Goal: Answer question/provide support

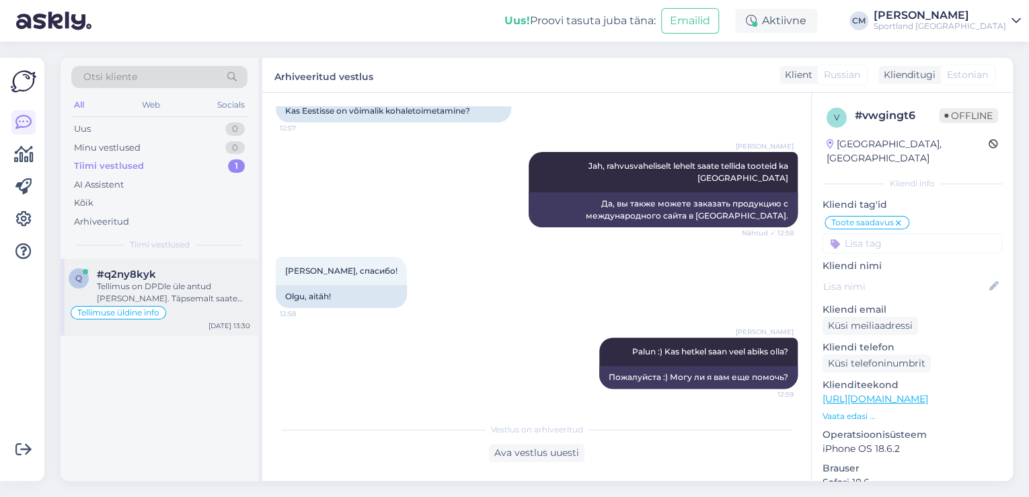
click at [200, 321] on div "q #q2ny8kyk Tellimus on DPDle üle antud [PERSON_NAME]. Täpsemalt saate paki 057…" at bounding box center [160, 297] width 198 height 77
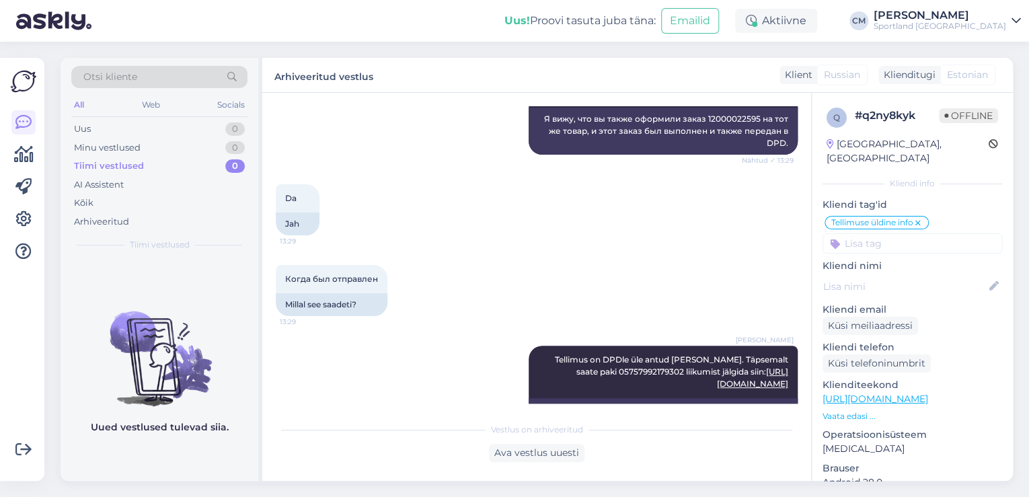
scroll to position [1071, 0]
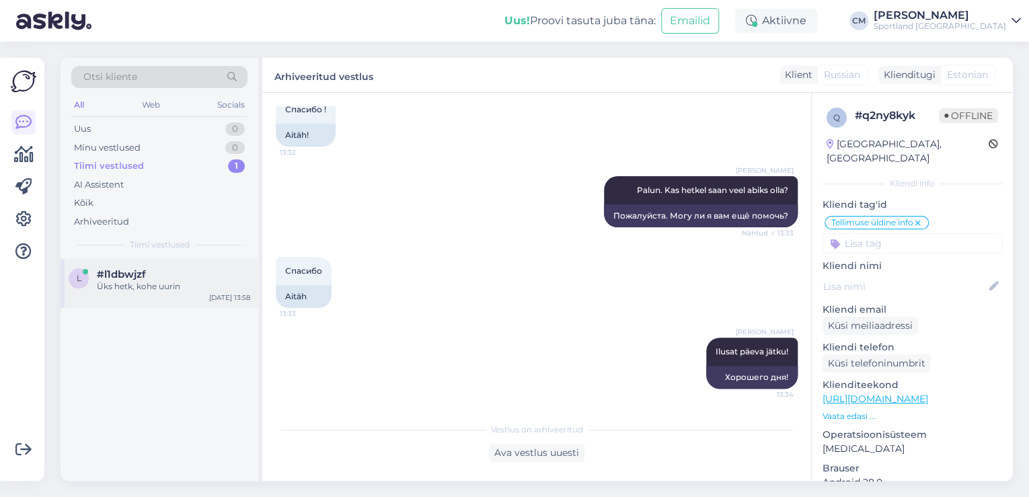
click at [139, 285] on div "Üks hetk, kohe uurin" at bounding box center [173, 287] width 153 height 12
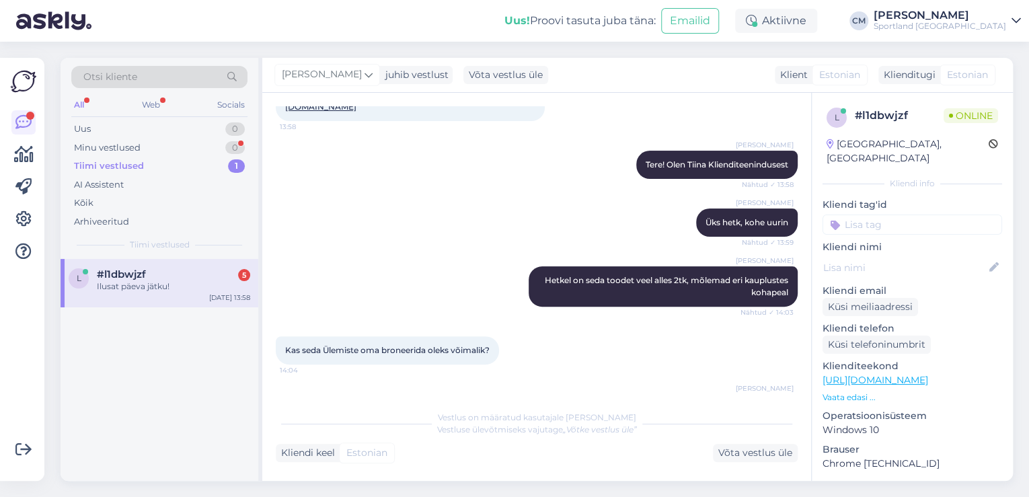
scroll to position [654, 0]
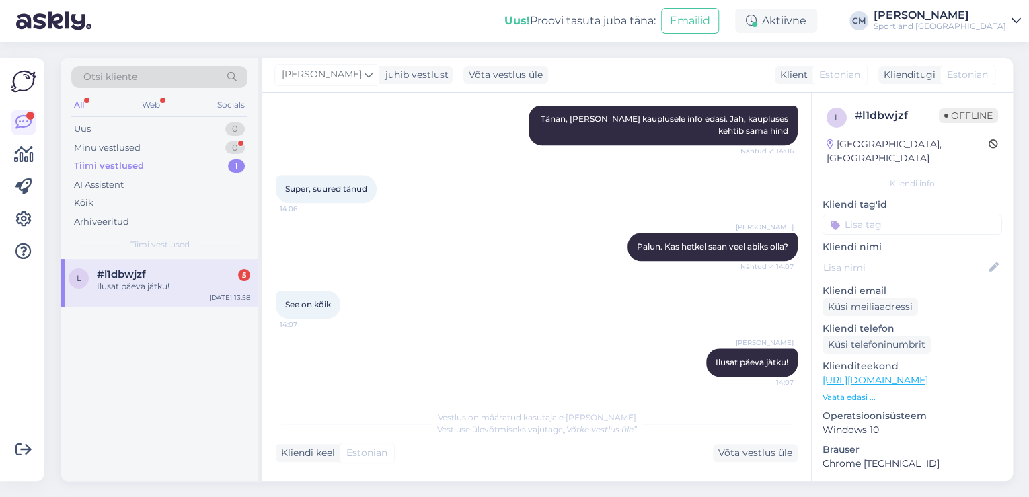
click at [196, 306] on div "l #l1dbwjzf 5 Ilusat päeva jätku! Sep 23 13:58" at bounding box center [160, 283] width 198 height 48
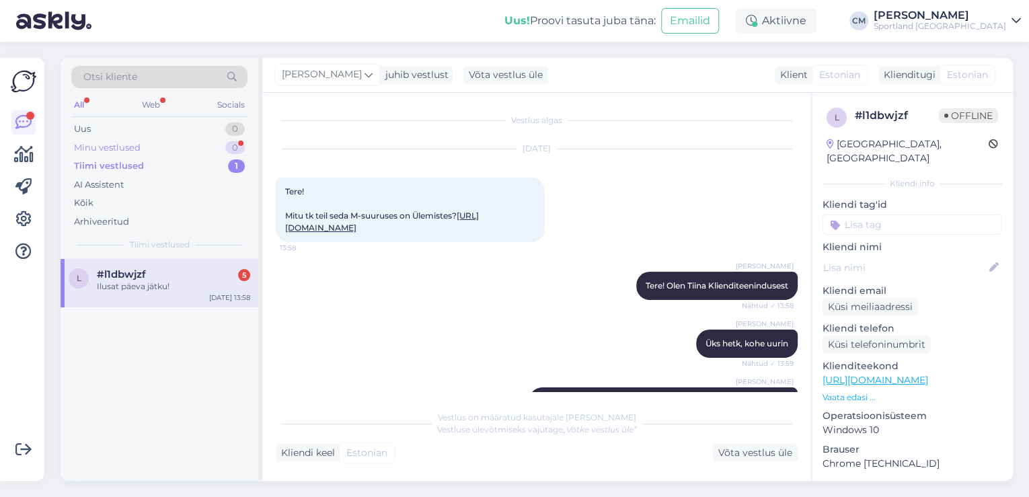
click at [227, 152] on div "Minu vestlused 0" at bounding box center [159, 148] width 176 height 19
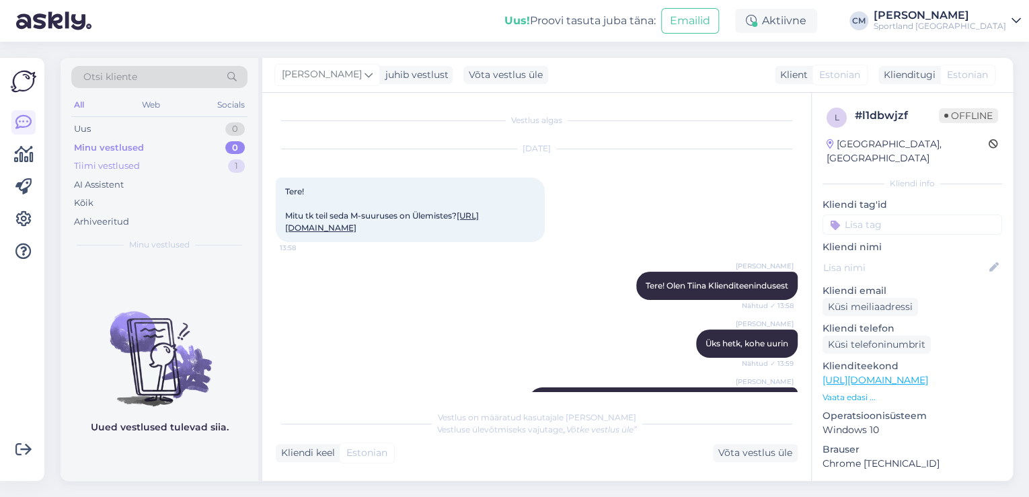
click at [218, 163] on div "Tiimi vestlused 1" at bounding box center [159, 166] width 176 height 19
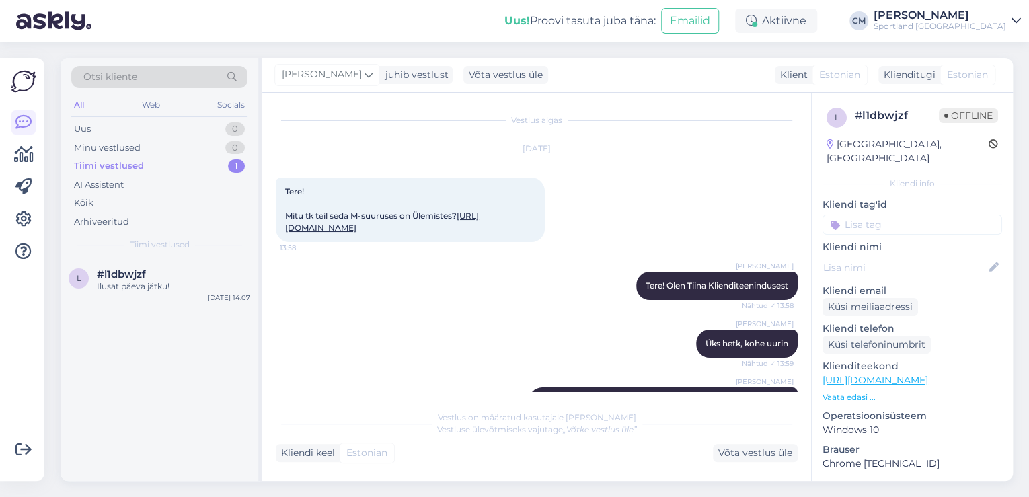
click at [174, 309] on div "l #l1dbwjzf Ilusat päeva jätku! Sep 23 14:07" at bounding box center [160, 370] width 198 height 222
click at [174, 297] on div "l #l1dbwjzf Ilusat päeva jätku! Sep 23 14:07" at bounding box center [160, 283] width 198 height 48
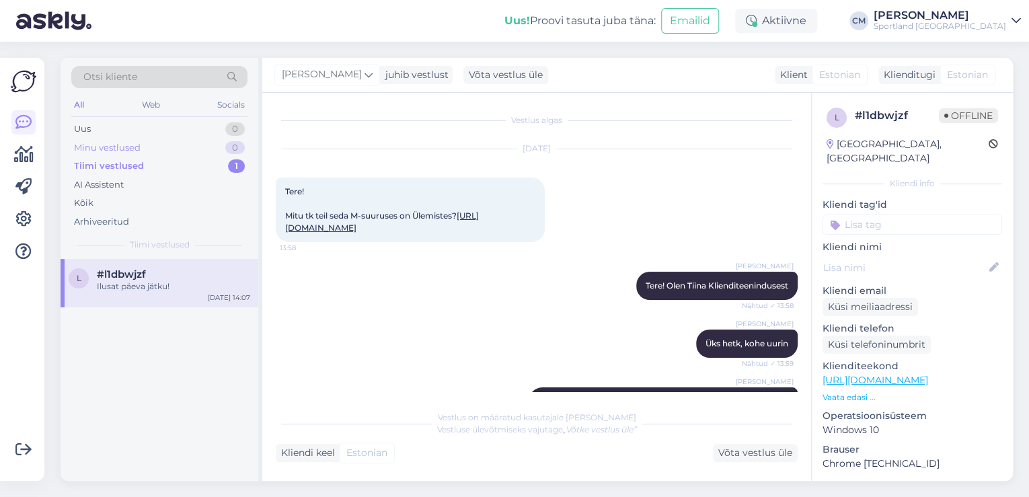
scroll to position [654, 0]
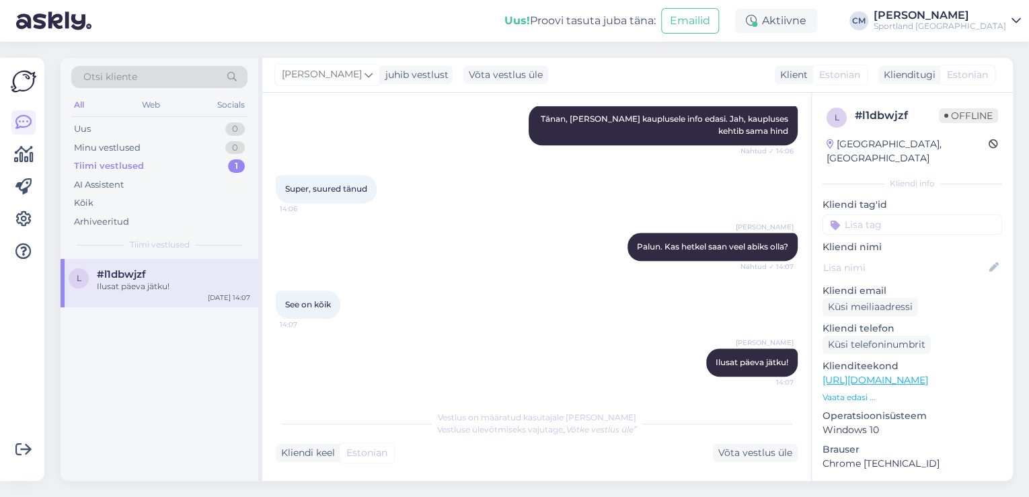
click at [156, 67] on div "Otsi kliente" at bounding box center [159, 77] width 176 height 22
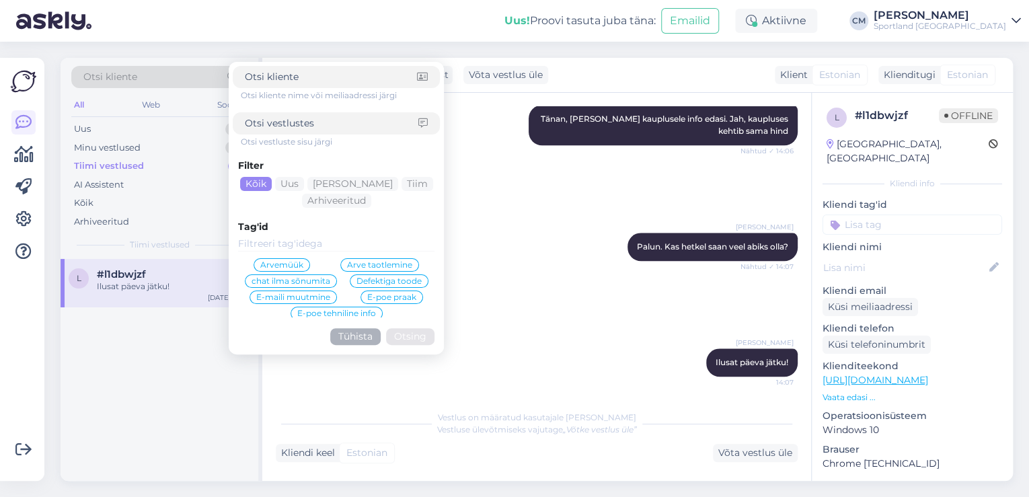
click at [288, 118] on input at bounding box center [332, 123] width 174 height 14
type input "kinkekaart"
click button "Otsing" at bounding box center [410, 336] width 48 height 17
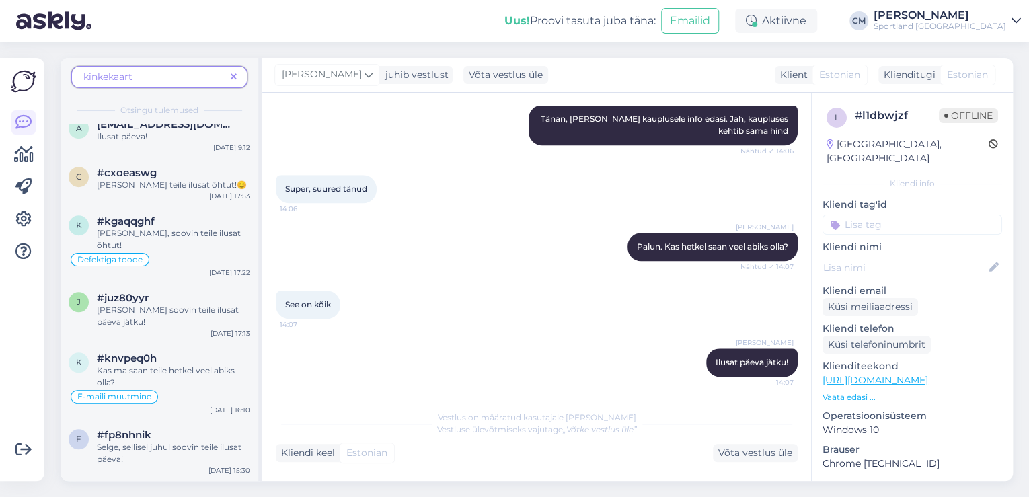
scroll to position [5705, 0]
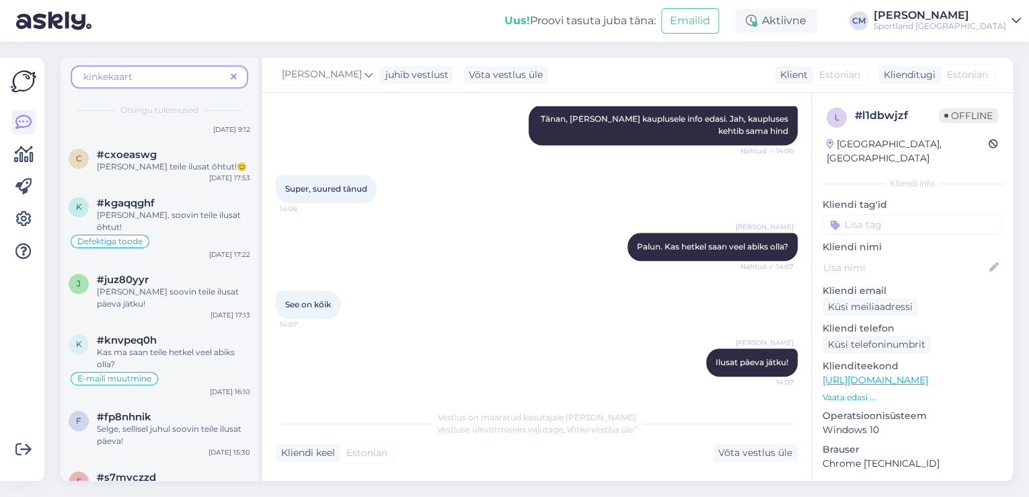
click at [182, 82] on span "kinkekaart" at bounding box center [154, 77] width 142 height 14
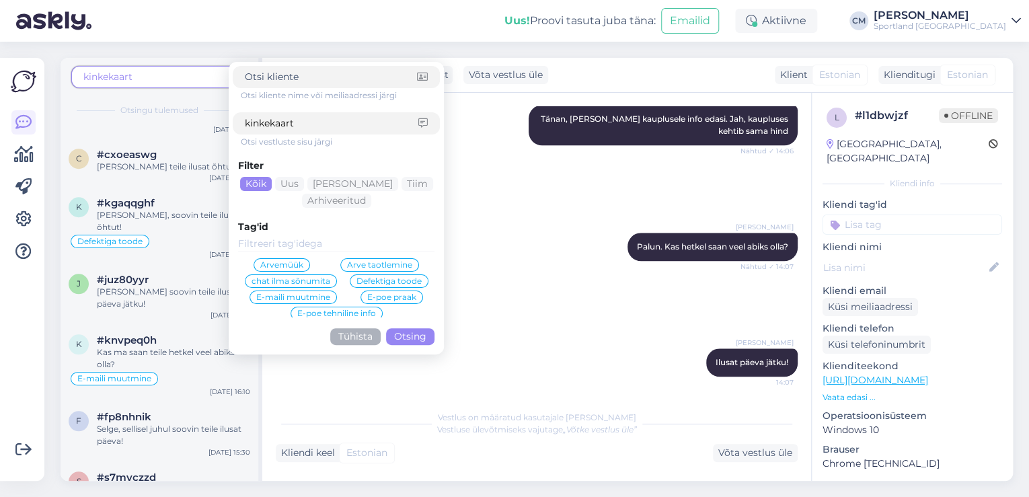
click at [296, 113] on div "kinkekaart" at bounding box center [336, 123] width 207 height 22
click at [299, 116] on div "kinkekaart" at bounding box center [336, 123] width 207 height 22
drag, startPoint x: 312, startPoint y: 120, endPoint x: 211, endPoint y: 109, distance: 101.6
click at [211, 109] on div "kinkekaart Otsi kliente nime või meiliaadressi järgi kinkekaart Otsi vestluste …" at bounding box center [160, 91] width 198 height 67
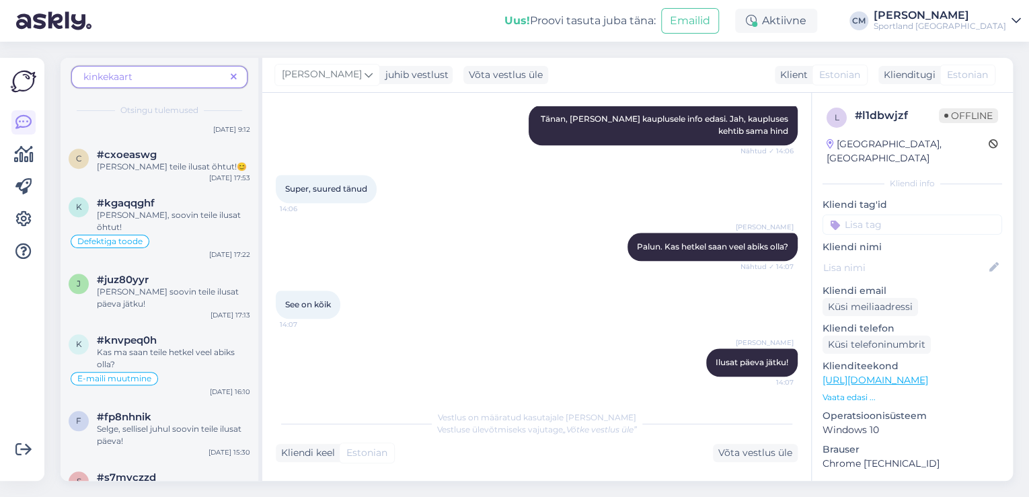
click at [168, 66] on div "kinkekaart" at bounding box center [159, 77] width 176 height 22
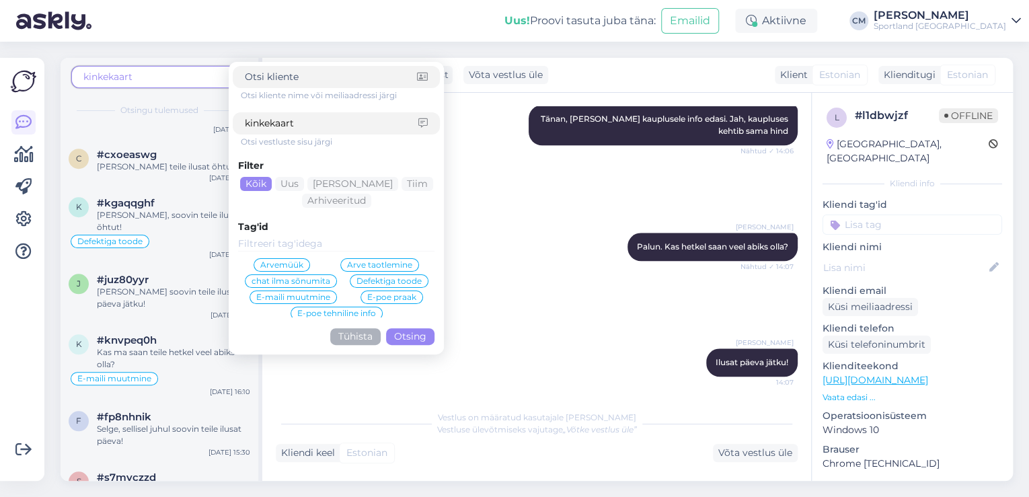
drag, startPoint x: 312, startPoint y: 127, endPoint x: 248, endPoint y: 132, distance: 64.1
click at [248, 132] on div "kinkekaart" at bounding box center [336, 123] width 207 height 22
type input "k"
type input "arve"
click button "Otsing" at bounding box center [410, 336] width 48 height 17
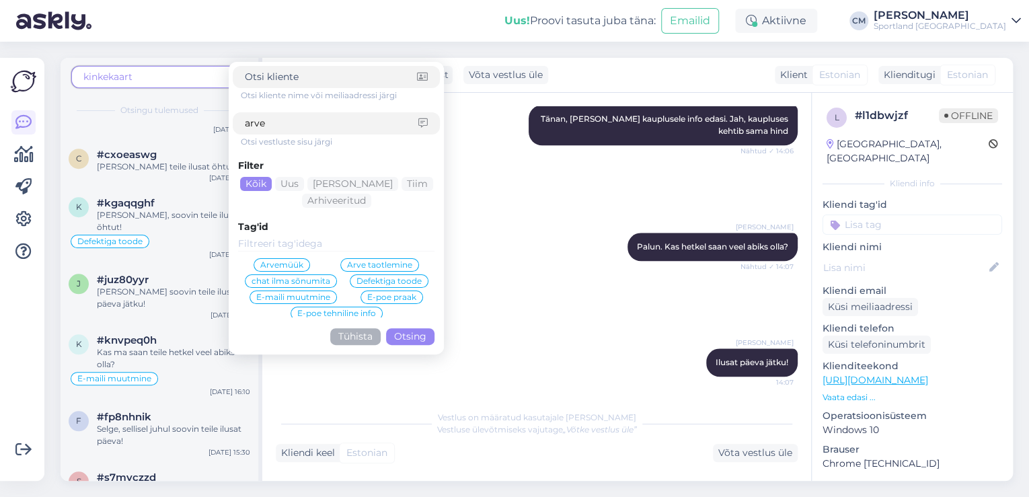
scroll to position [0, 0]
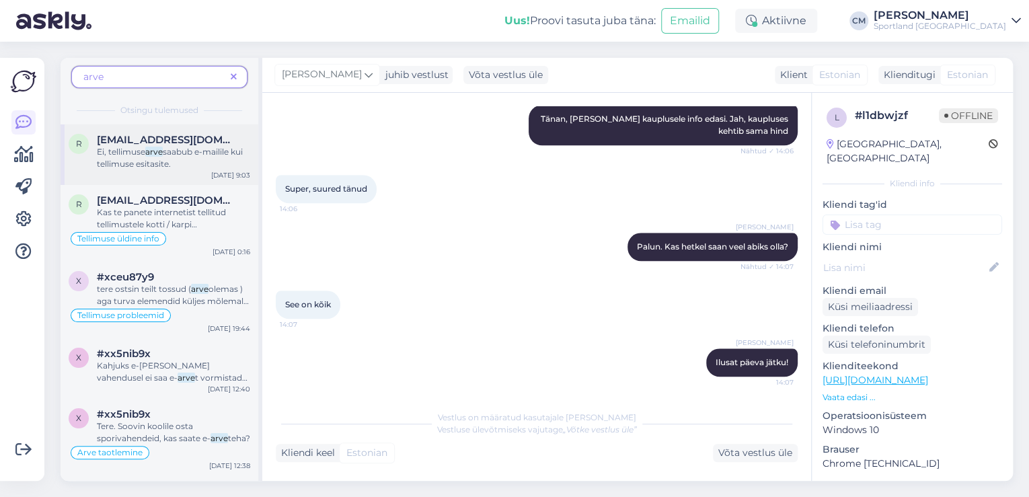
click at [182, 157] on div "Ei, tellimuse arve saabub e-mailile kui tellimuse esitasite." at bounding box center [173, 158] width 153 height 24
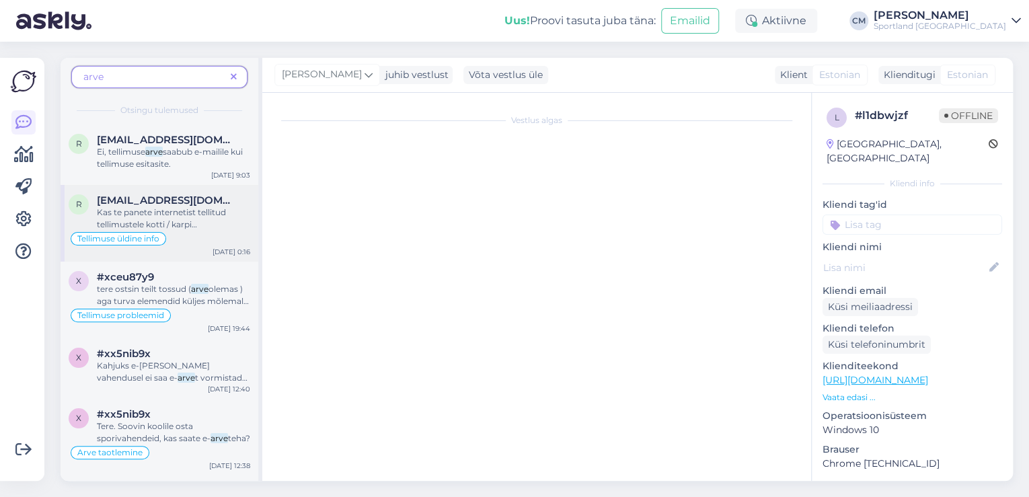
scroll to position [3, 0]
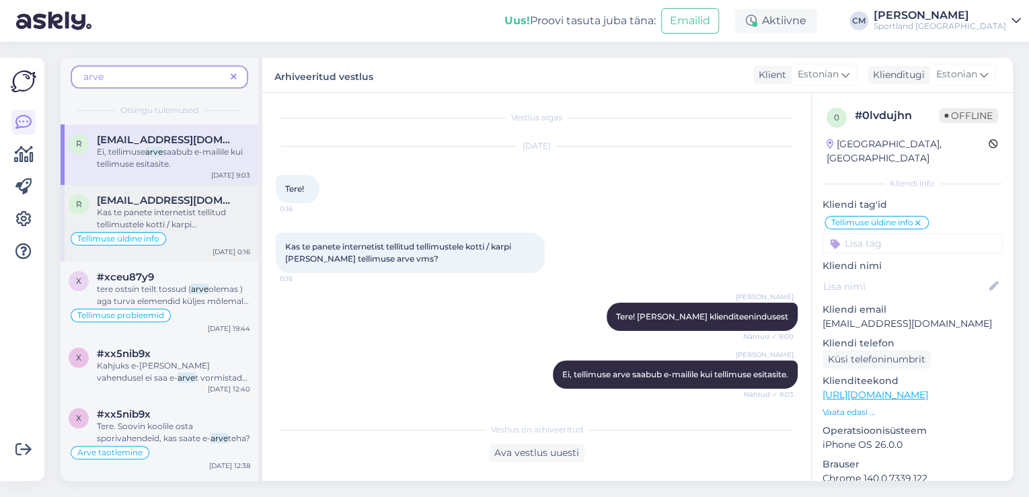
click at [176, 219] on span "Kas te panete internetist tellitud tellimustele kotti / karpi kaasa ka tellimuse" at bounding box center [161, 224] width 129 height 34
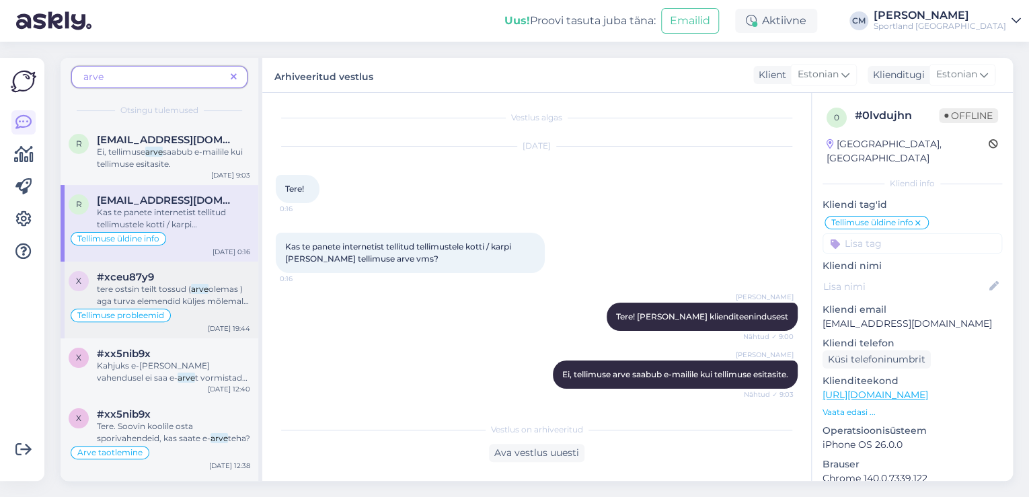
click at [167, 280] on div "#xceu87y9" at bounding box center [173, 277] width 153 height 12
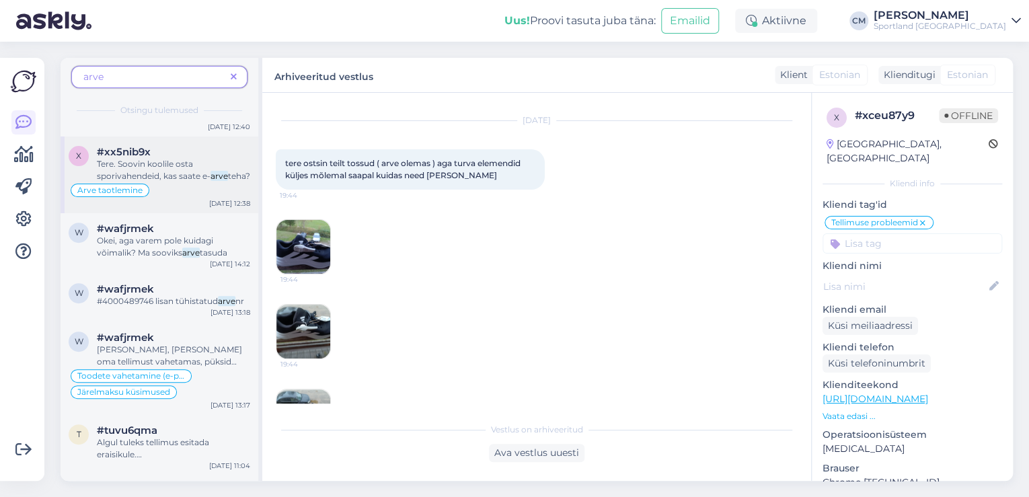
scroll to position [269, 0]
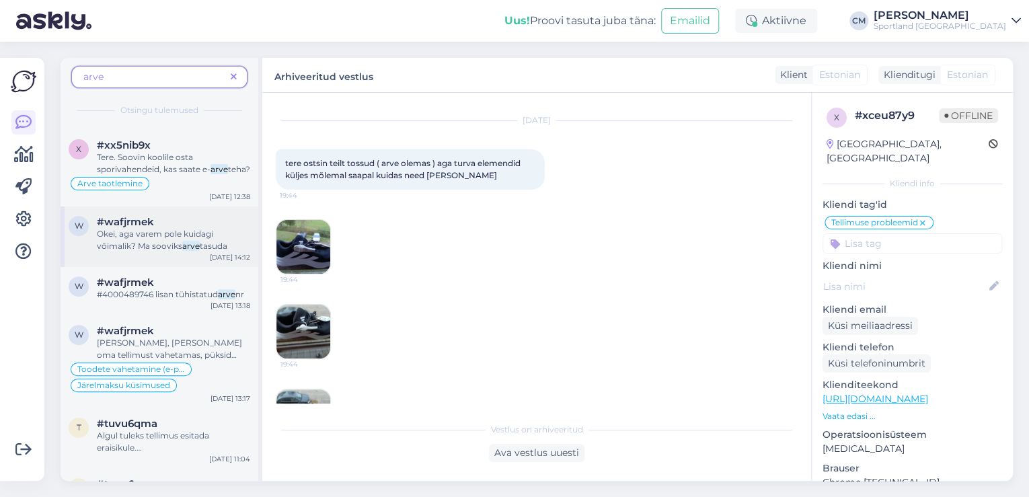
click at [165, 257] on div "w #wafjrmek Okei, aga varem pole kuidagi võimalik? Ma sooviks arve tasuda Sep 8…" at bounding box center [160, 237] width 198 height 61
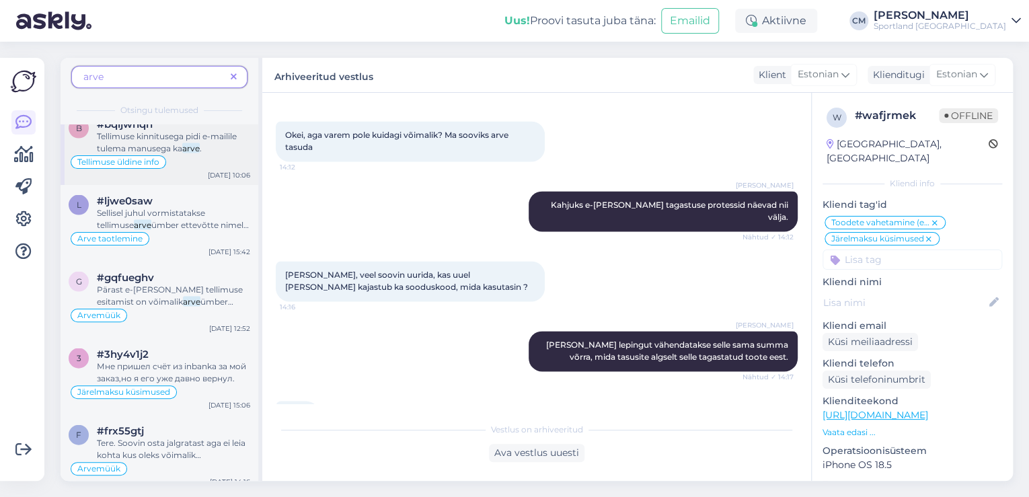
scroll to position [1399, 0]
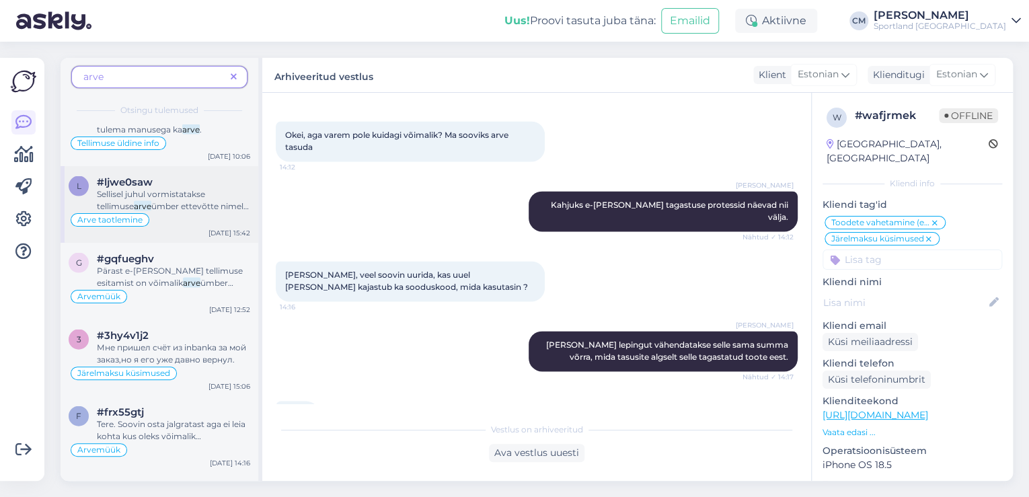
click at [206, 223] on div "Arve taotlemine" at bounding box center [160, 220] width 182 height 16
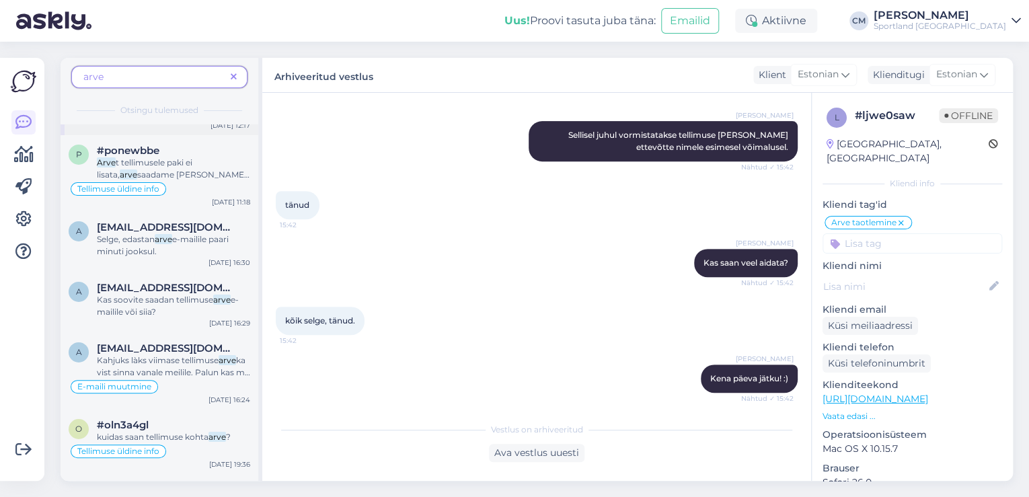
scroll to position [2260, 0]
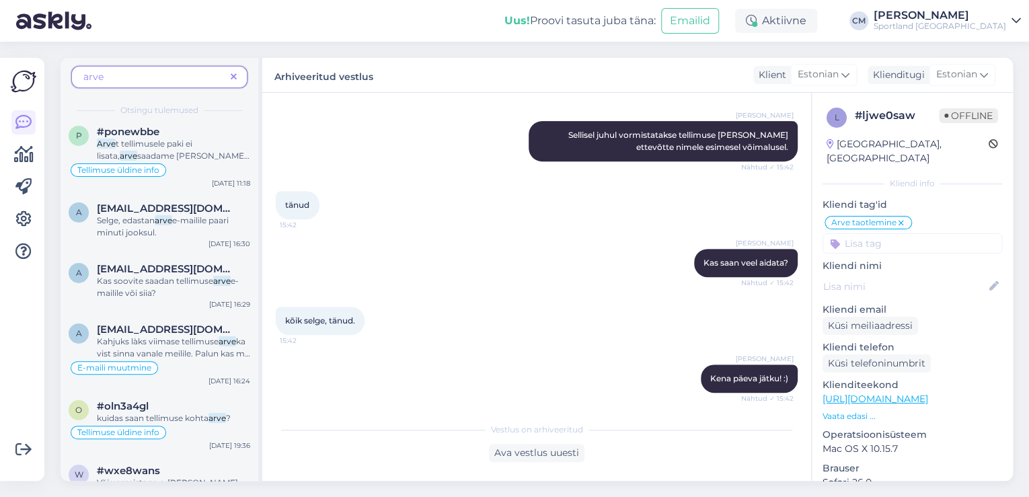
click at [209, 215] on span "e-mailile paari minuti jooksul." at bounding box center [163, 226] width 132 height 22
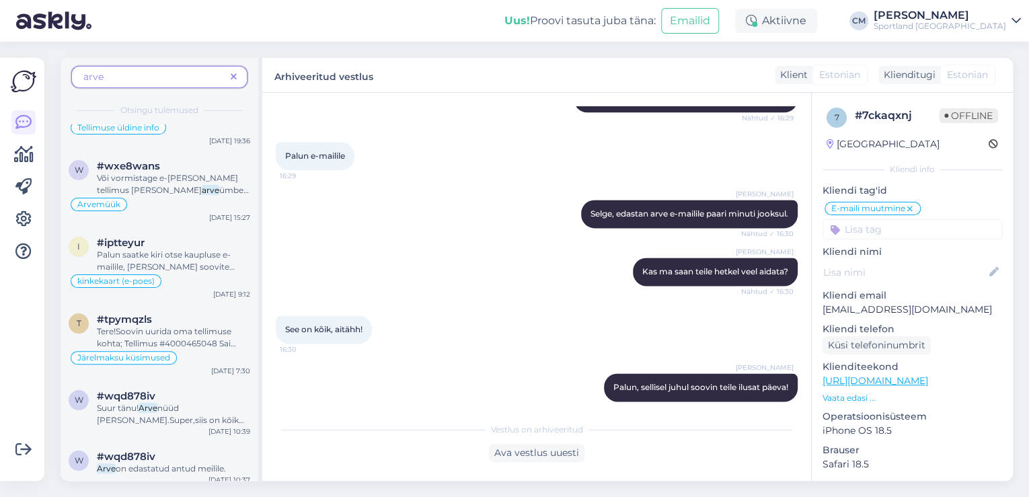
scroll to position [2583, 0]
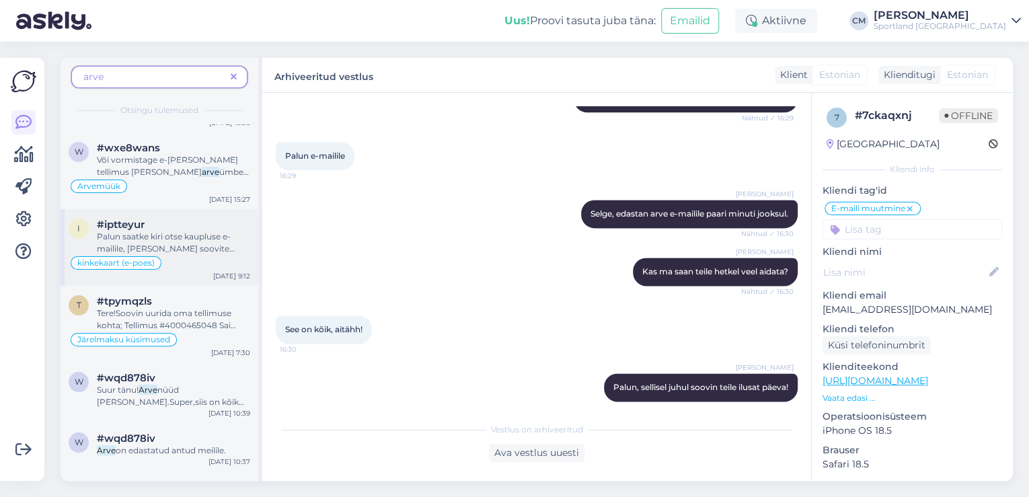
click at [202, 255] on div "kinkekaart (e-poes)" at bounding box center [160, 263] width 182 height 16
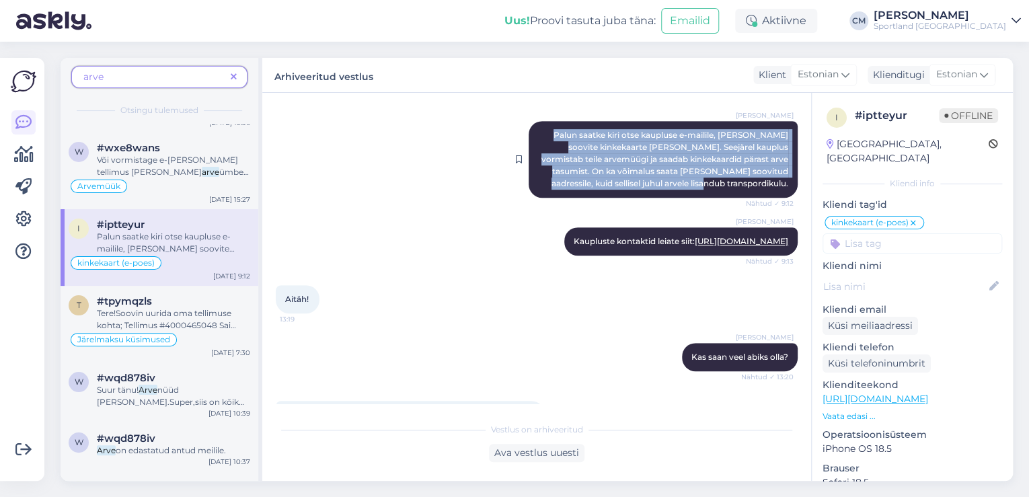
drag, startPoint x: 552, startPoint y: 134, endPoint x: 788, endPoint y: 185, distance: 241.6
click at [788, 185] on div "Carmen Männigo Palun saatke kiri otse kaupluse e-mailile, kust soovite kinkekaa…" at bounding box center [663, 159] width 269 height 77
copy span "Palun saatke kiri otse kaupluse e-mailile, kust soovite kinkekaarte kätte saada…"
click at [225, 77] on span "arve" at bounding box center [154, 77] width 142 height 14
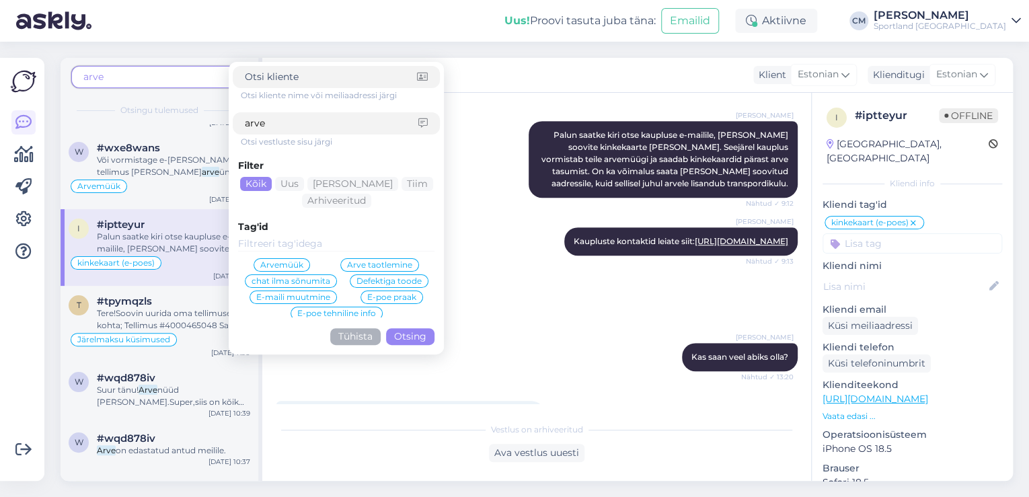
click at [359, 336] on button "Tühista" at bounding box center [355, 336] width 50 height 17
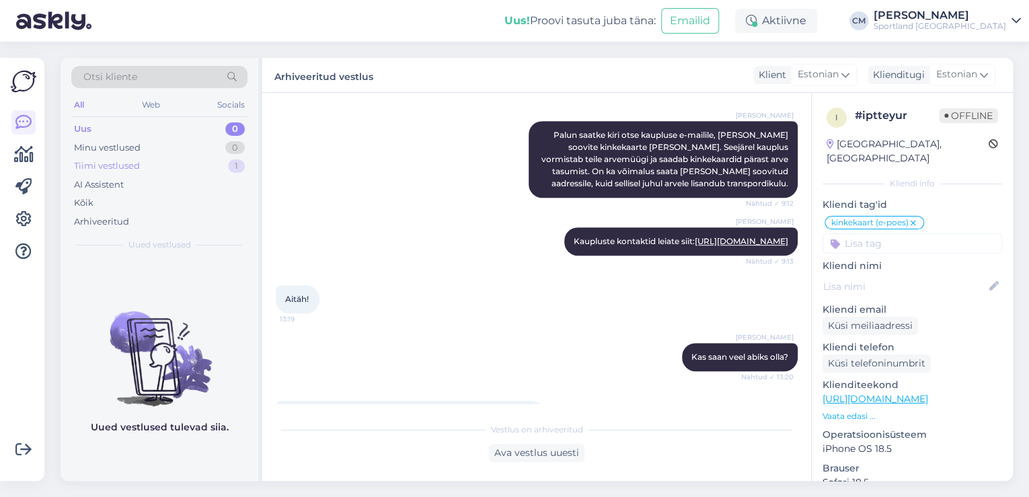
click at [197, 161] on div "Tiimi vestlused 1" at bounding box center [159, 166] width 176 height 19
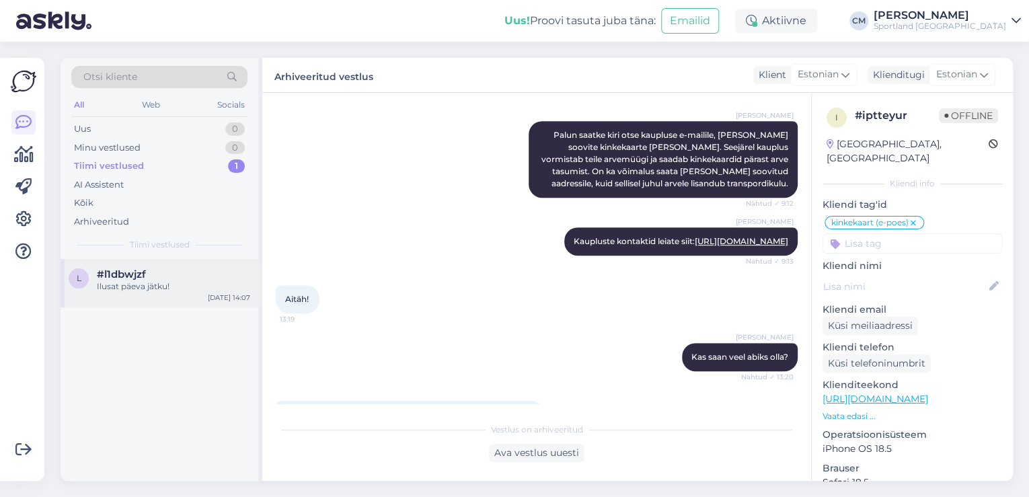
click at [221, 274] on div "#l1dbwjzf" at bounding box center [173, 274] width 153 height 12
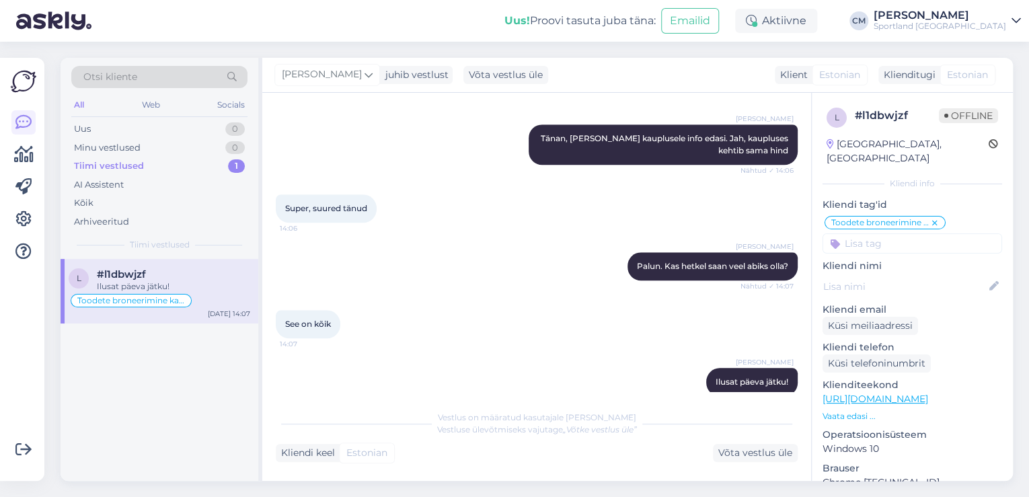
scroll to position [654, 0]
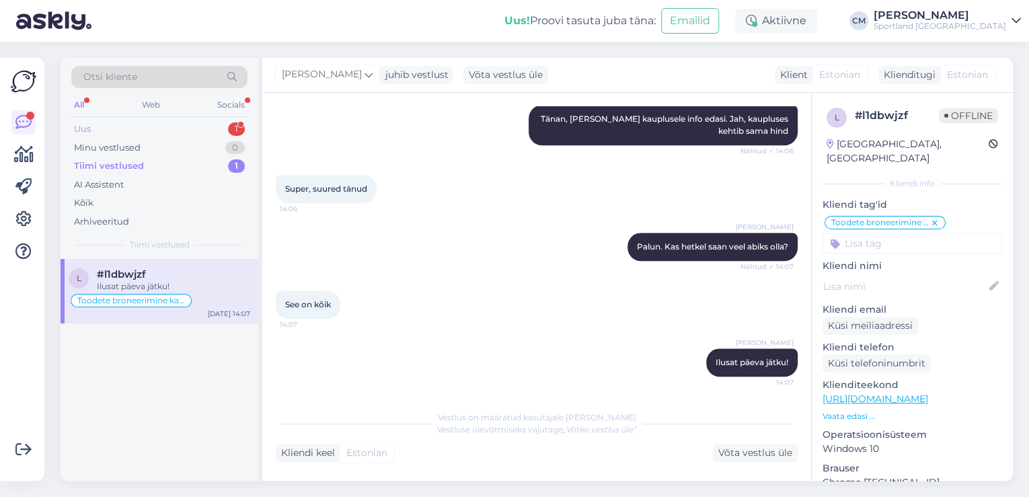
click at [218, 121] on div "Uus 1" at bounding box center [159, 129] width 176 height 19
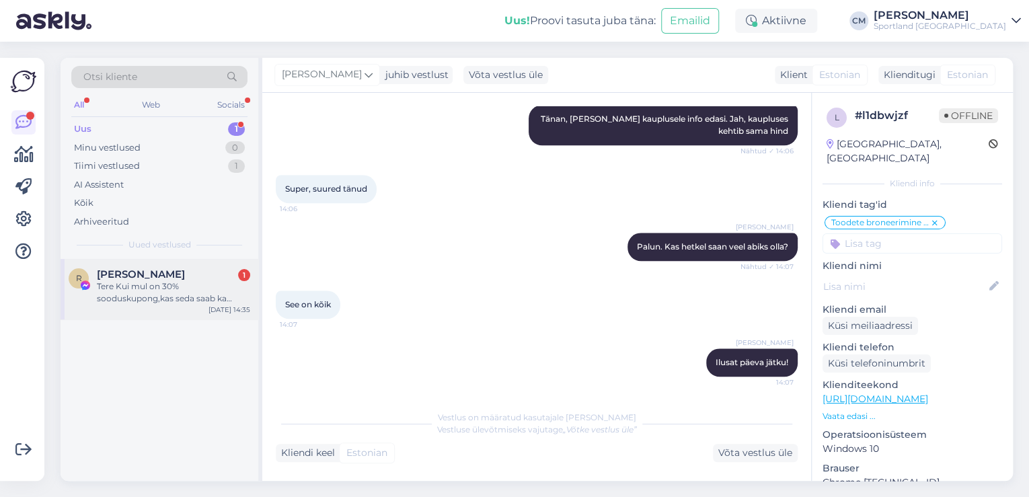
click at [209, 272] on div "Raili Ruusma 1" at bounding box center [173, 274] width 153 height 12
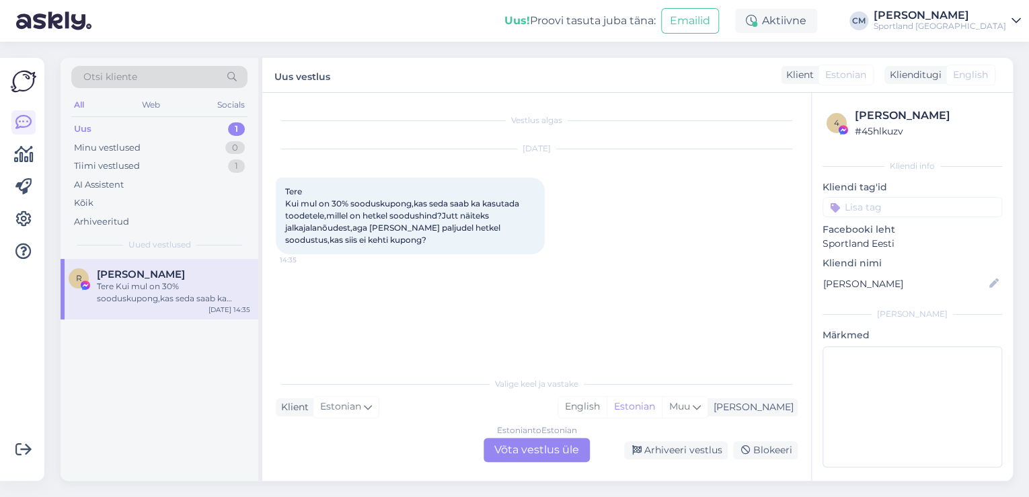
click at [562, 445] on div "Estonian to Estonian Võta vestlus üle" at bounding box center [537, 450] width 106 height 24
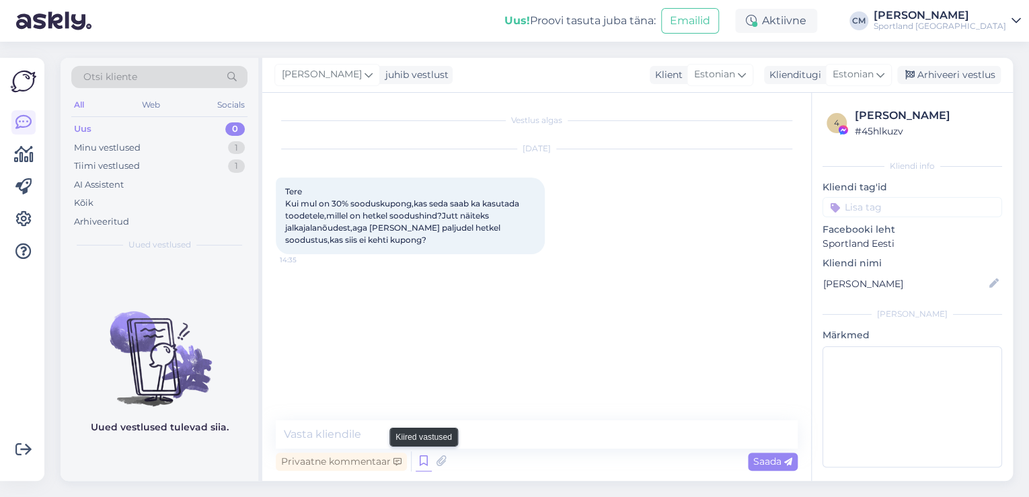
click at [427, 470] on icon at bounding box center [424, 461] width 16 height 20
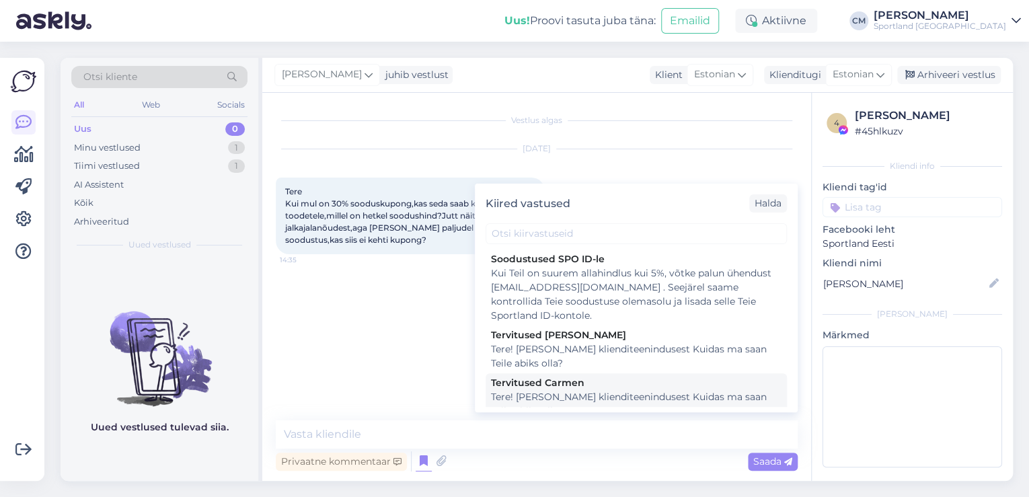
click at [584, 396] on div "Tere! Olen Carmen klienditeenindusest Kuidas ma saan Teile abiks olla?" at bounding box center [636, 404] width 291 height 28
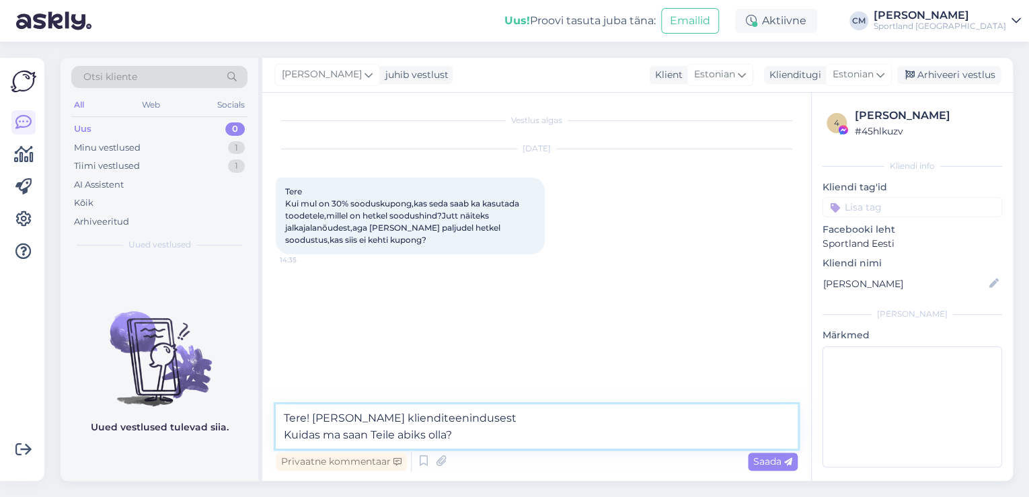
drag, startPoint x: 311, startPoint y: 443, endPoint x: 276, endPoint y: 444, distance: 35.0
click at [276, 444] on textarea "Tere! Olen Carmen klienditeenindusest Kuidas ma saan Teile abiks olla?" at bounding box center [537, 426] width 522 height 44
type textarea "Tere! Olen Carmen klienditeenindusest"
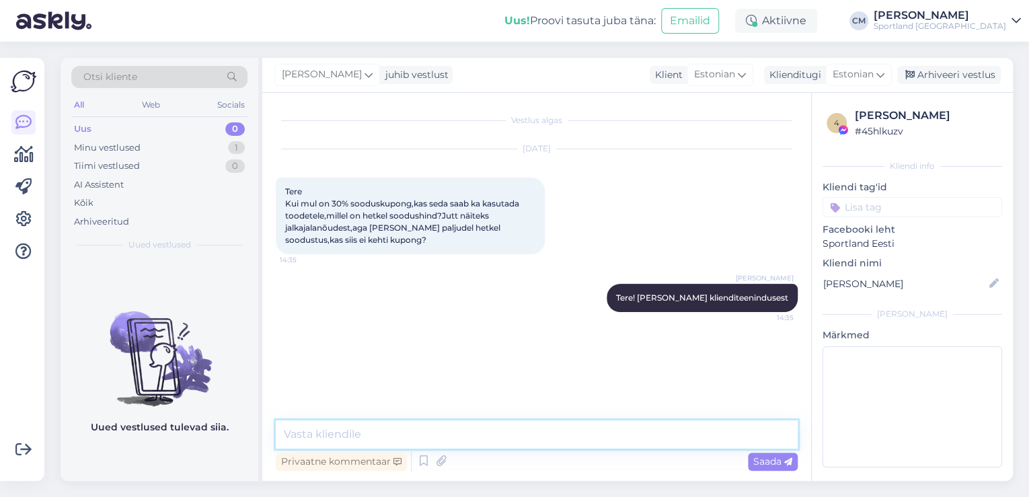
click at [382, 437] on textarea at bounding box center [537, 434] width 522 height 28
type textarea "k"
click at [594, 433] on textarea "Kupongi soodus kehtib toote täishinnast. Kui see on juba 30% all, siis" at bounding box center [537, 434] width 522 height 28
drag, startPoint x: 744, startPoint y: 447, endPoint x: 749, endPoint y: 437, distance: 10.8
click at [745, 445] on textarea "Kupongi soodus kehtib toote täishinnast. Kui see on juba soodustusega 30% all, …" at bounding box center [537, 434] width 522 height 28
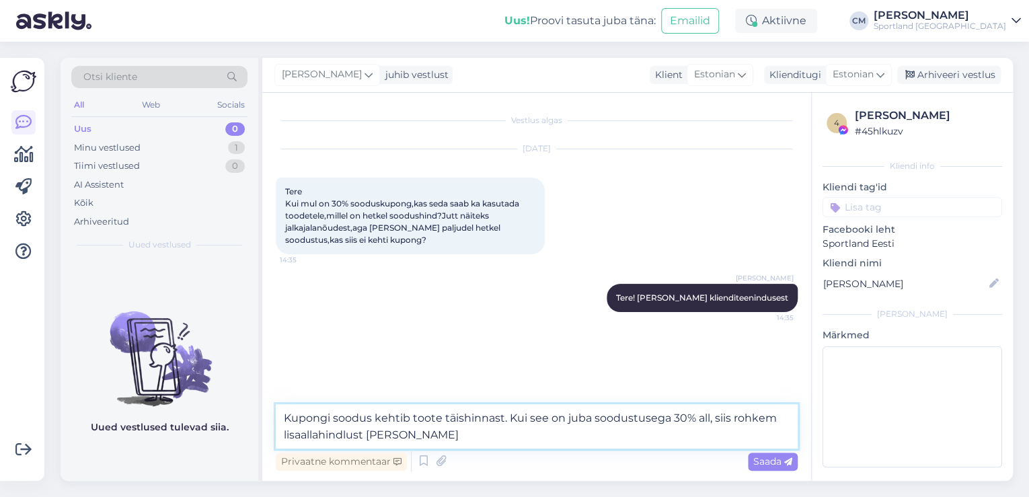
type textarea "Kupongi soodus kehtib toote täishinnast. Kui see on juba soodustusega 30% all, …"
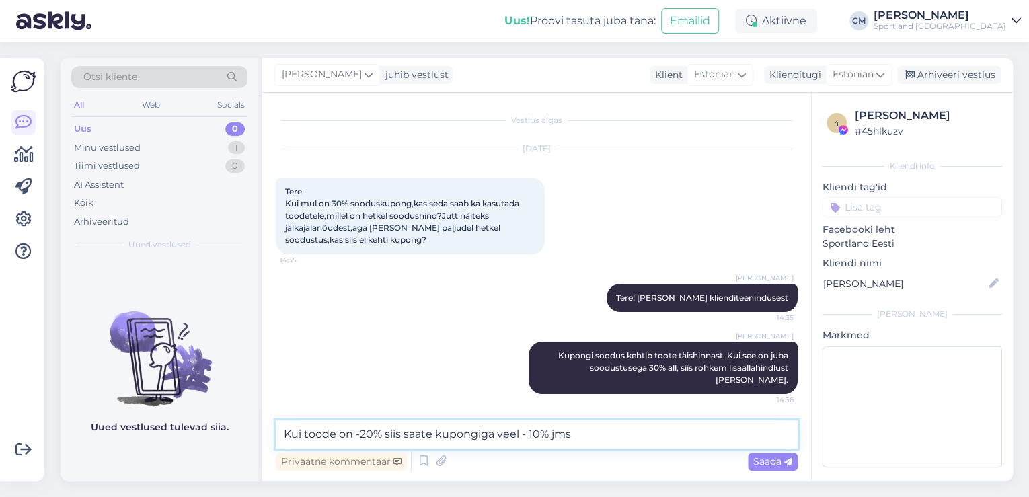
type textarea "Kui toode on -20% siis saate kupongiga veel - 10% jms."
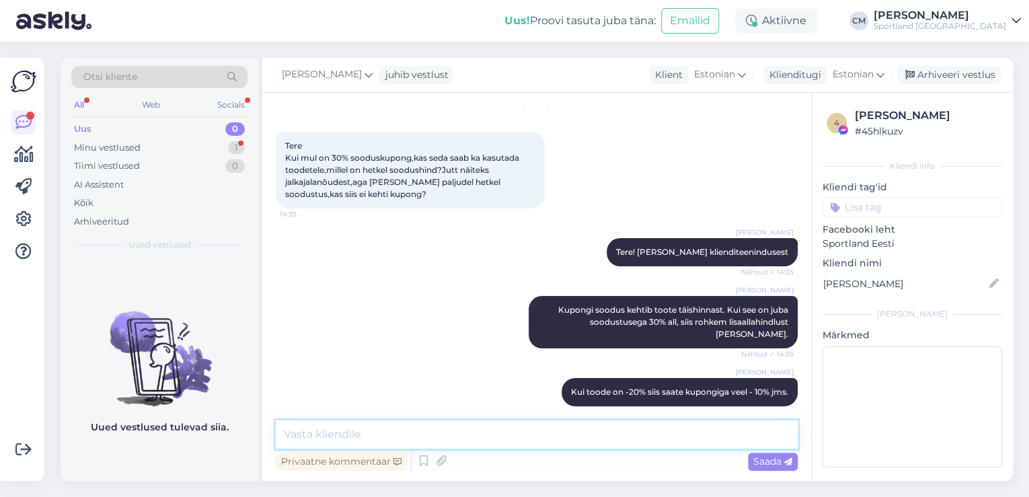
scroll to position [104, 0]
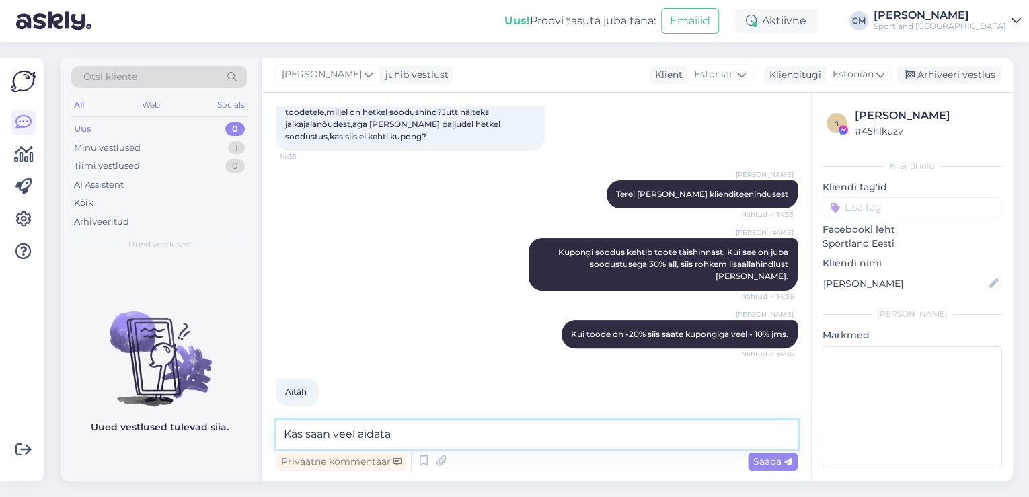
type textarea "Kas saan veel aidata?"
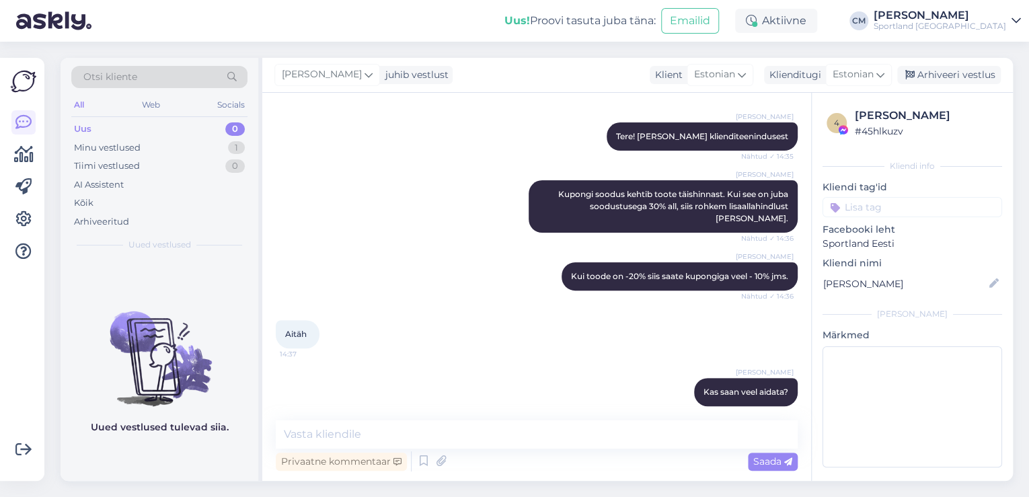
scroll to position [219, 0]
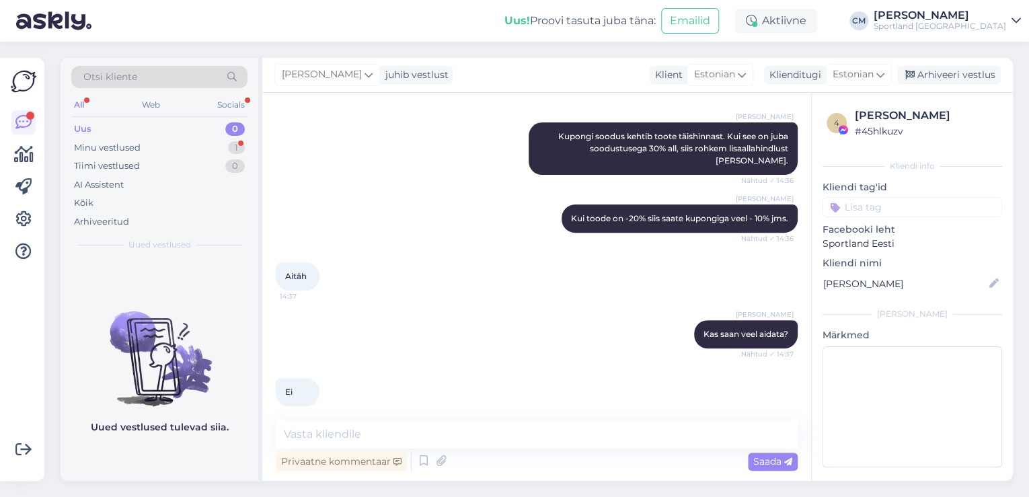
drag, startPoint x: 536, startPoint y: 461, endPoint x: 536, endPoint y: 441, distance: 20.2
click at [536, 461] on div "Privaatne kommentaar Saada" at bounding box center [537, 462] width 522 height 26
click at [538, 434] on textarea at bounding box center [537, 434] width 522 height 28
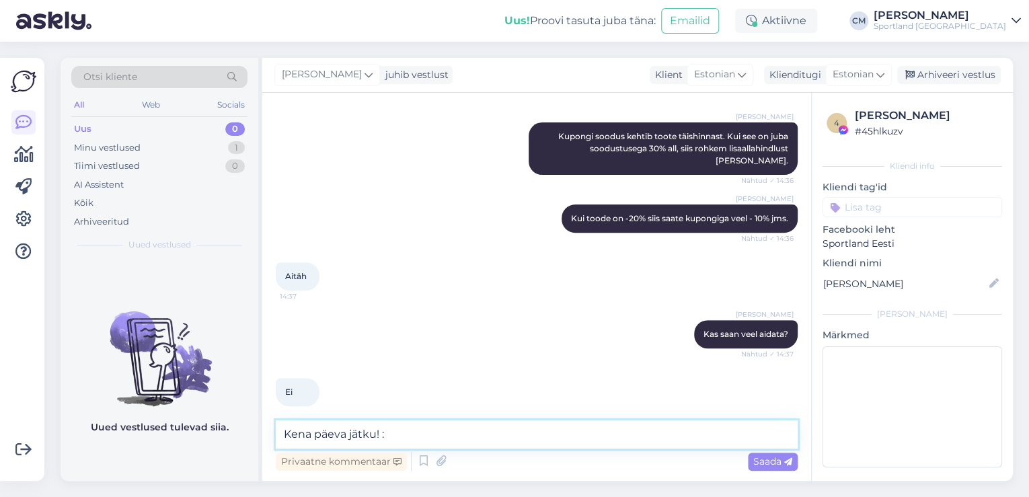
type textarea "Kena päeva jätku! :)"
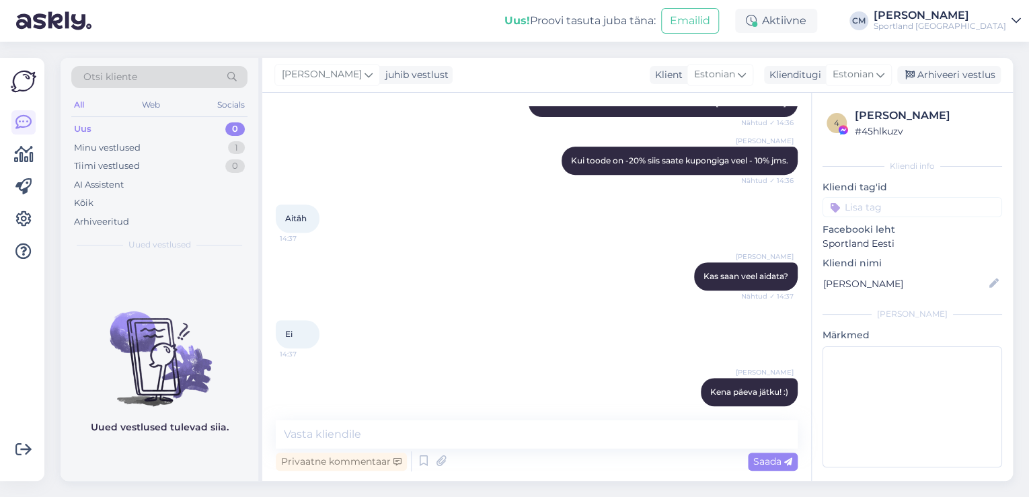
scroll to position [335, 0]
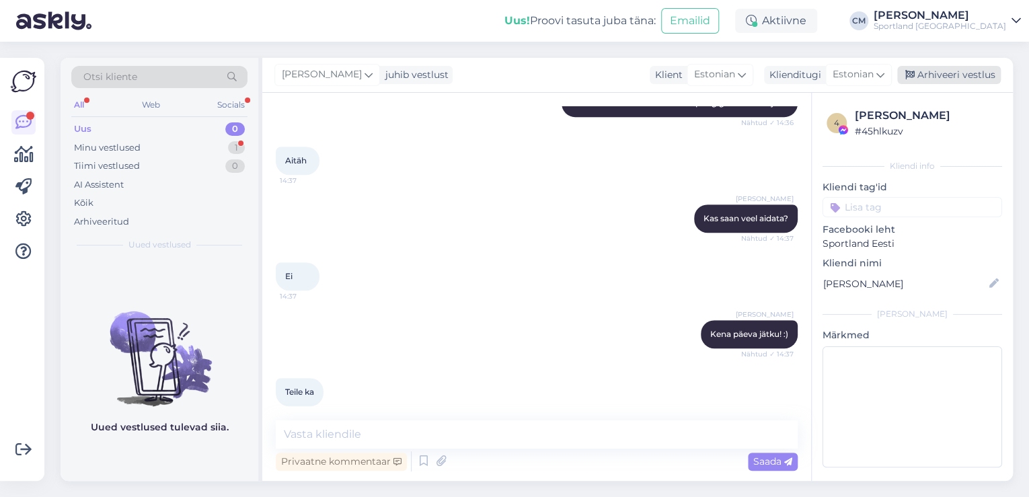
click at [926, 78] on div "Arhiveeri vestlus" at bounding box center [949, 75] width 104 height 18
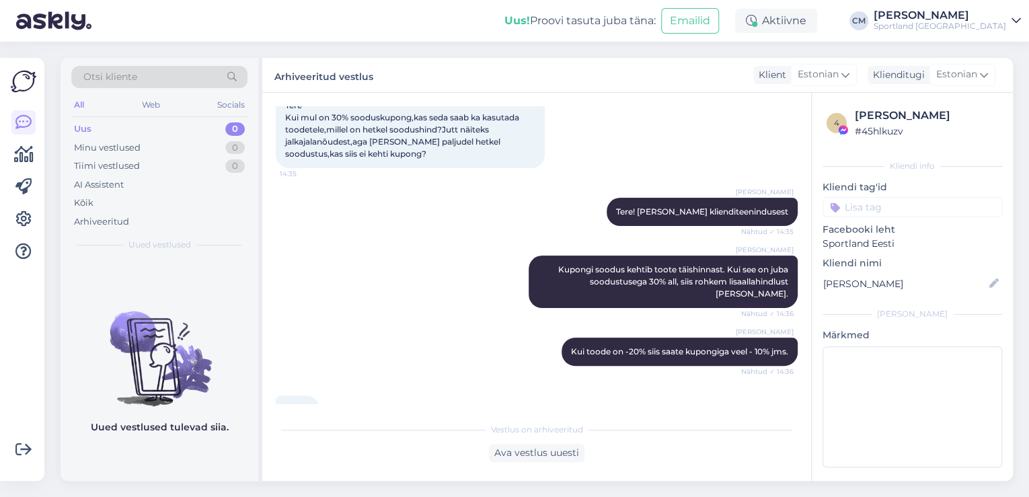
scroll to position [269, 0]
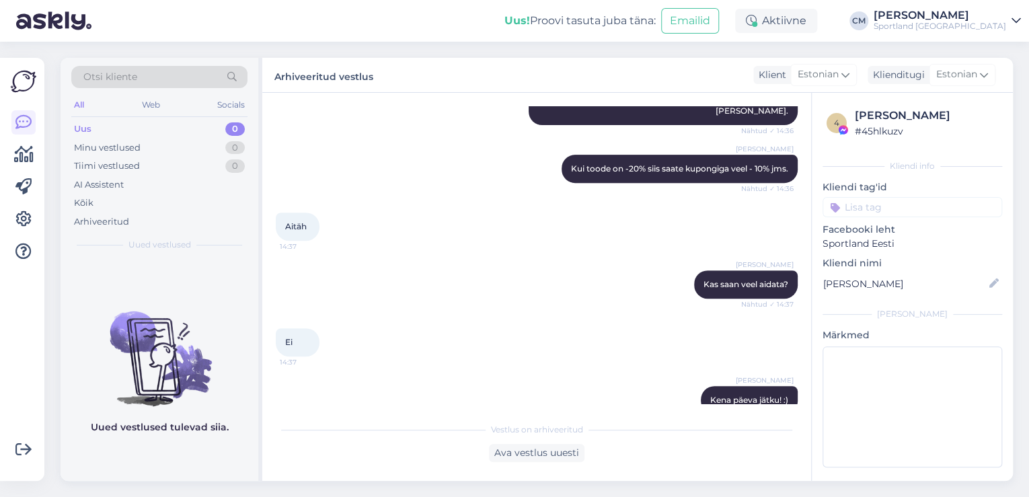
click at [867, 198] on input at bounding box center [913, 207] width 180 height 20
type input "sood"
click at [906, 244] on span "Soodustused" at bounding box center [912, 243] width 53 height 8
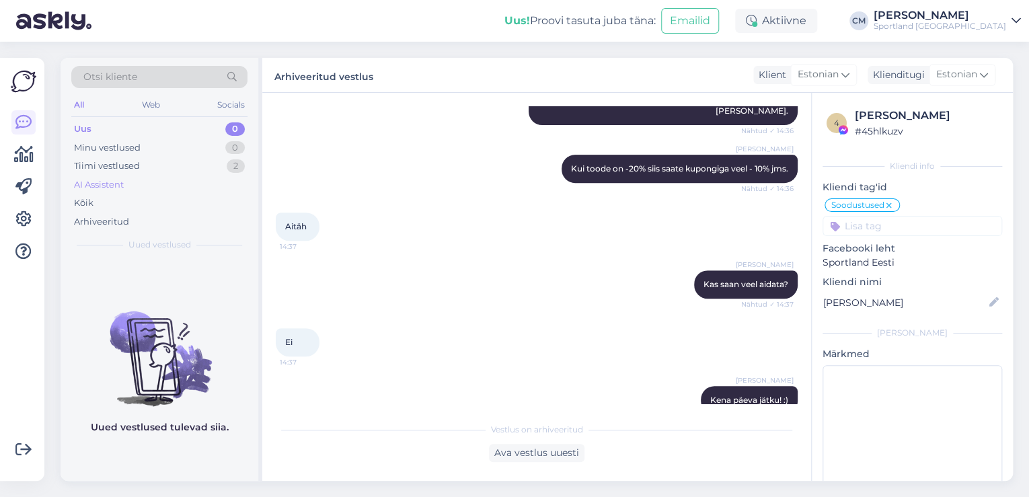
click at [225, 176] on div "AI Assistent" at bounding box center [159, 185] width 176 height 19
click at [226, 161] on div "Tiimi vestlused 2" at bounding box center [159, 166] width 176 height 19
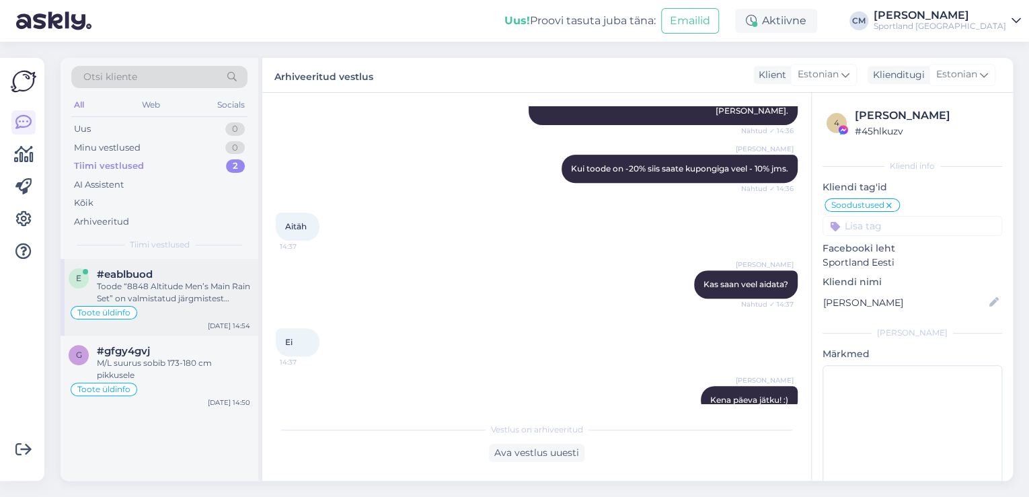
click at [188, 322] on div "e #eablbuod Toode “8848 Altitude Men’s Main Rain Set” on valmistatud järgmistes…" at bounding box center [160, 297] width 198 height 77
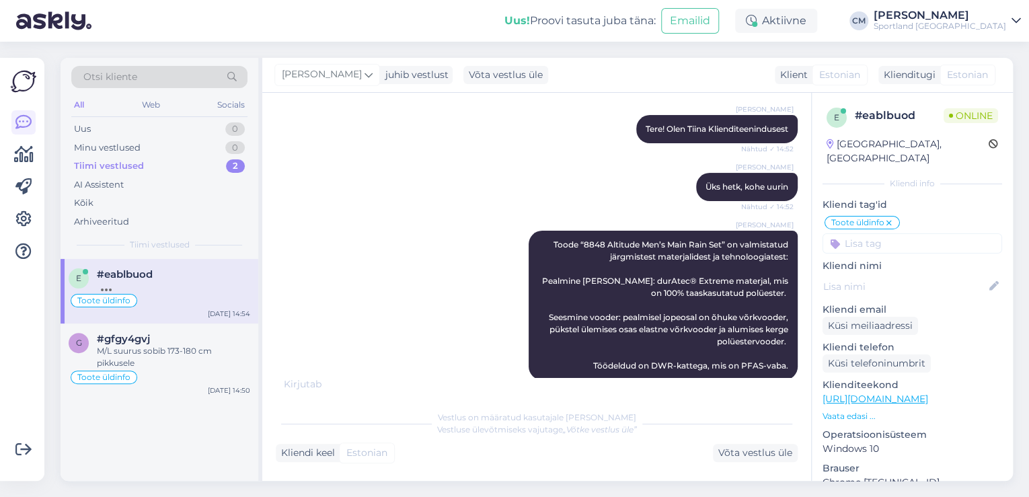
scroll to position [149, 0]
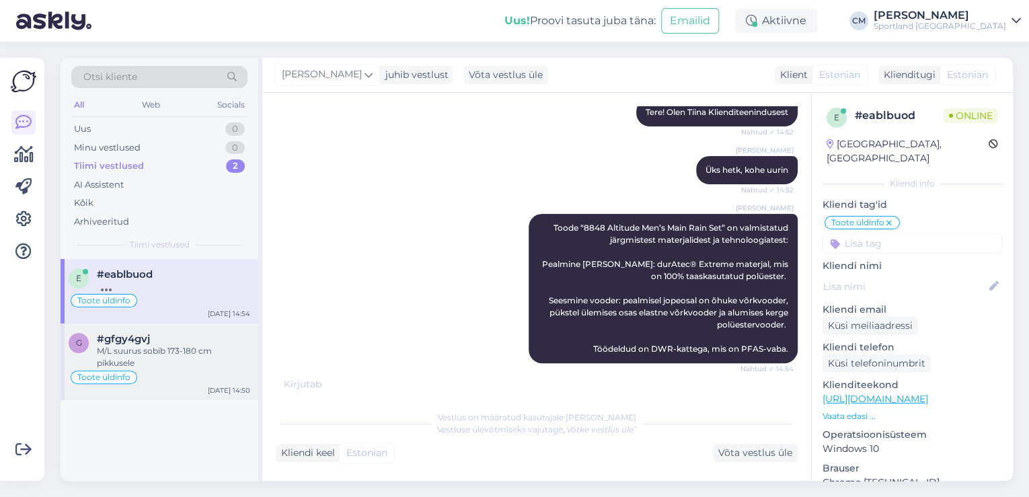
click at [145, 359] on div "M/L suurus sobib 173‑180 cm pikkusele" at bounding box center [173, 357] width 153 height 24
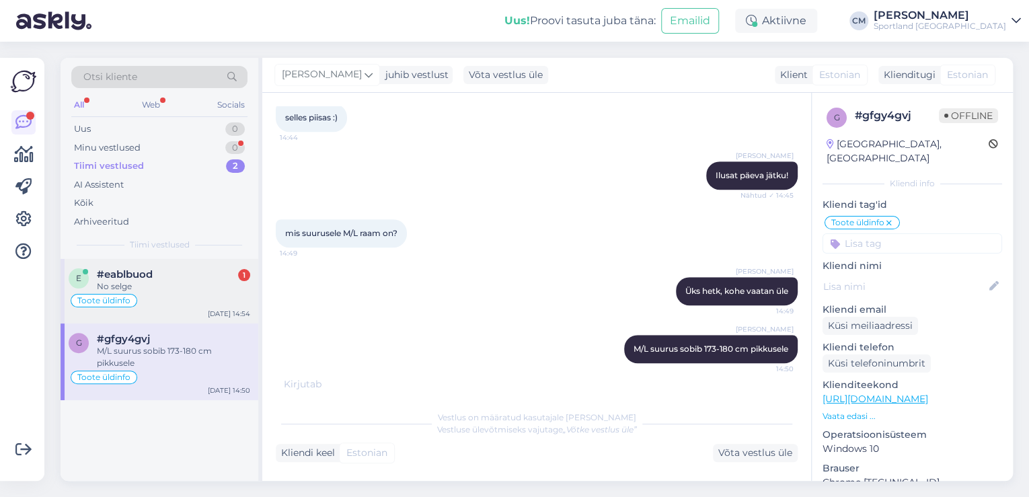
click at [170, 277] on div "#eablbuod 1" at bounding box center [173, 274] width 153 height 12
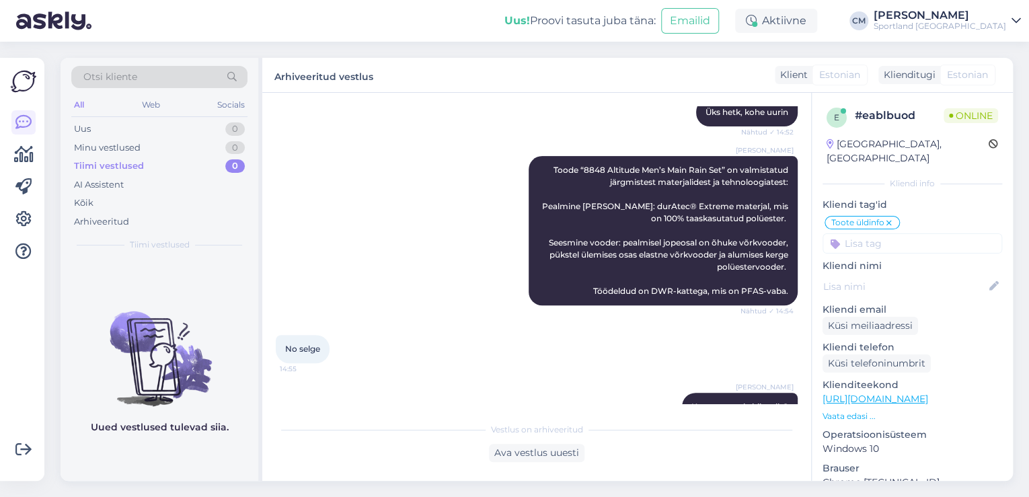
scroll to position [239, 0]
